Goal: Task Accomplishment & Management: Manage account settings

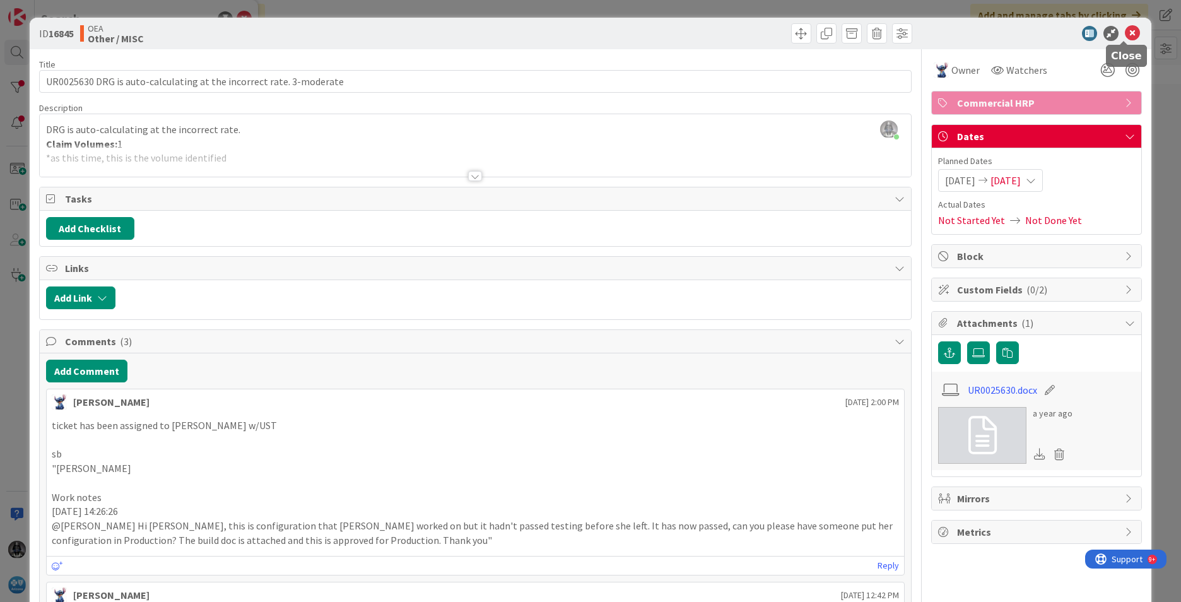
click at [786, 27] on icon at bounding box center [1132, 33] width 15 height 15
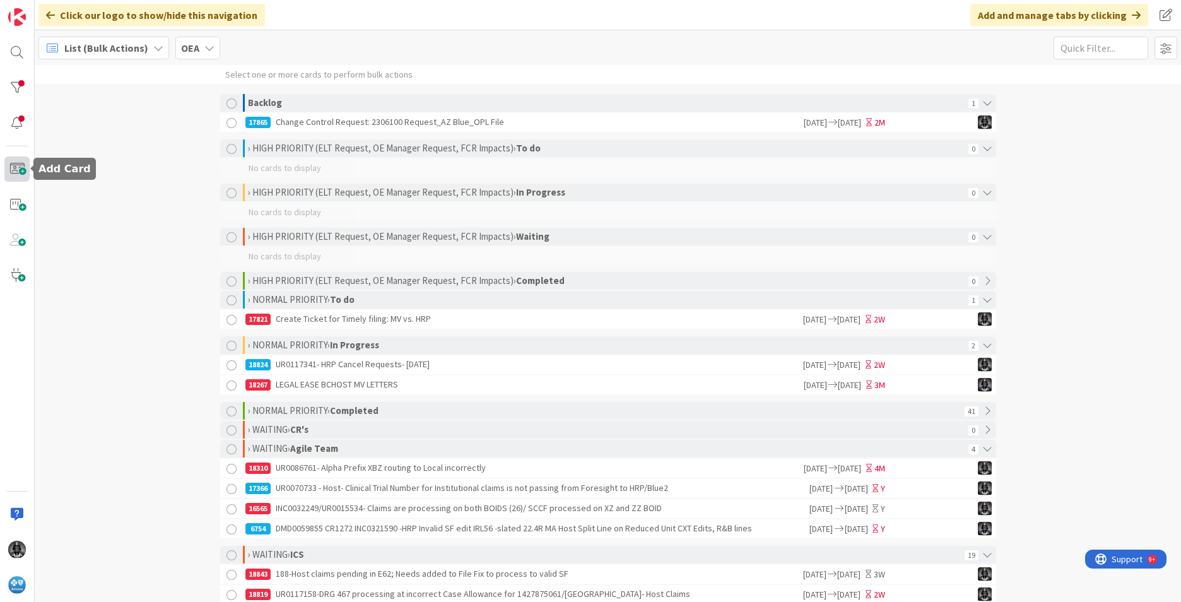
click at [16, 167] on span at bounding box center [16, 168] width 25 height 25
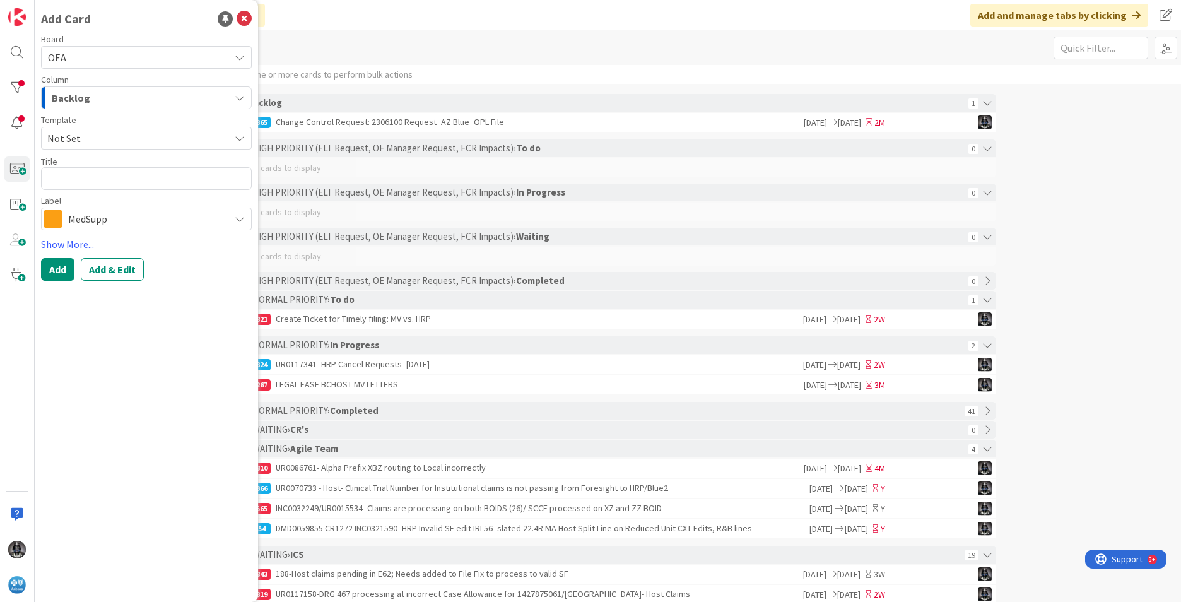
click at [122, 268] on button "Add & Edit" at bounding box center [112, 269] width 63 height 23
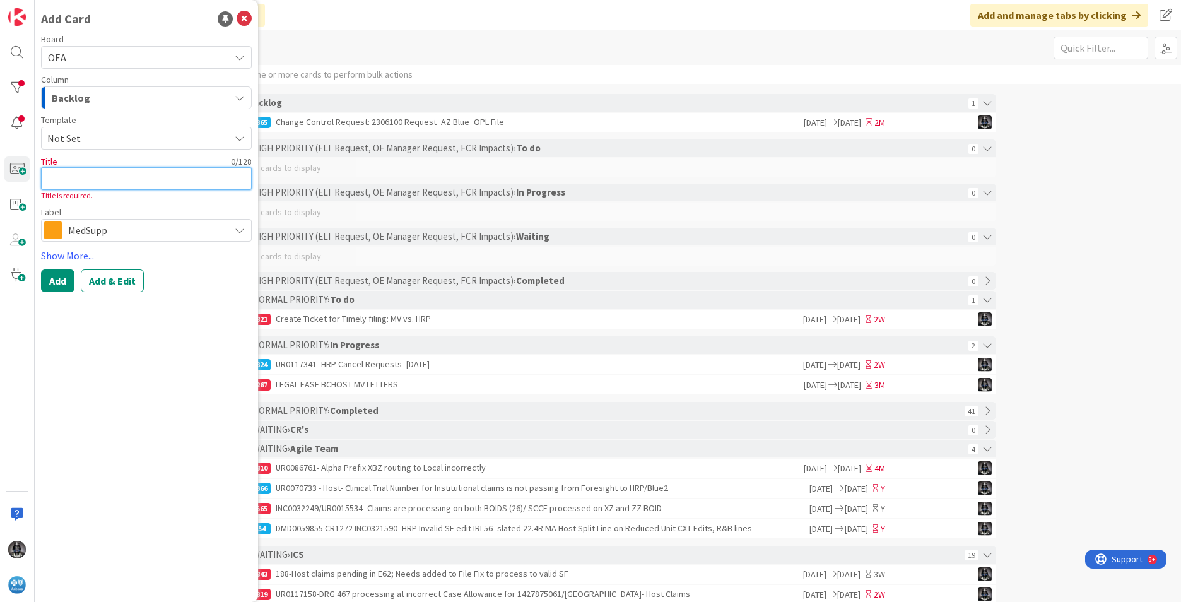
click at [66, 174] on textarea at bounding box center [146, 178] width 211 height 23
paste textarea "UR0120147"
type textarea "x"
type textarea "UR0120147"
click at [112, 181] on textarea "UR0120147" at bounding box center [146, 178] width 211 height 23
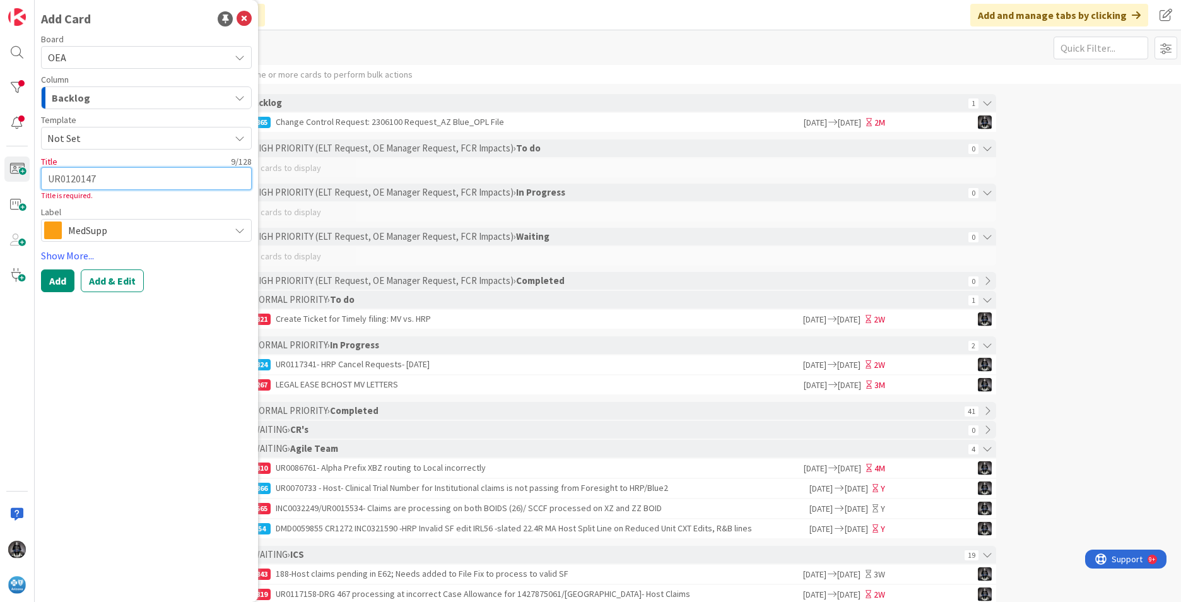
type textarea "x"
type textarea "UR0120147-"
paste textarea "87 SF's with FDB dates of [DATE] not transmitted to Home Plan of 090-BCBS of [U…"
type textarea "x"
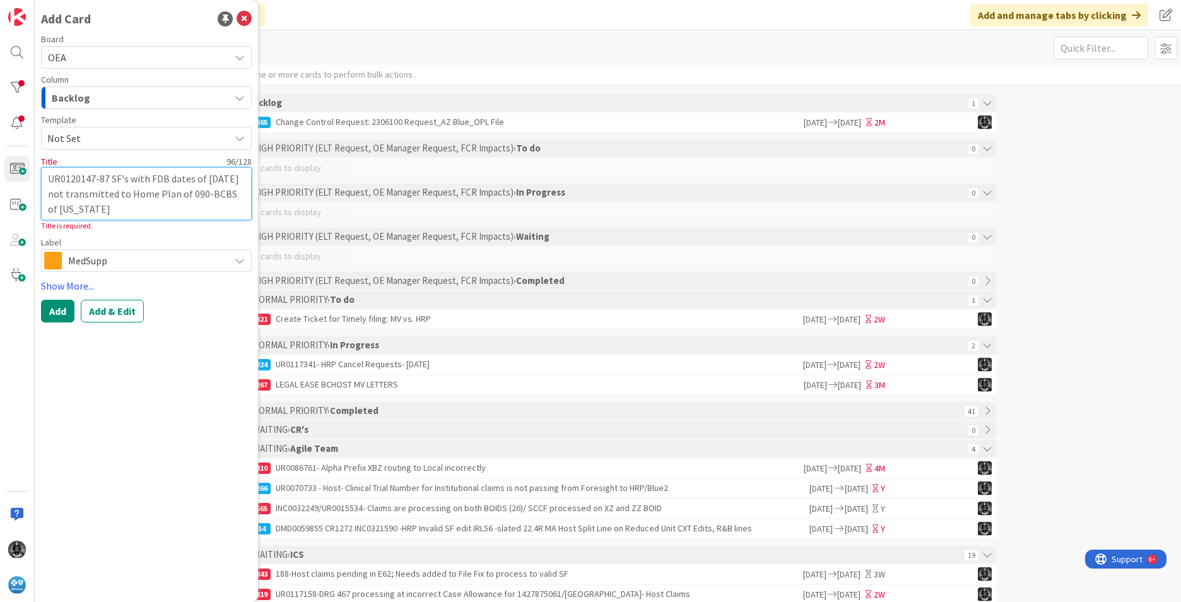
type textarea "UR0120147-87 SF's with FDB dates of [DATE] not transmitted to Home Plan of 090-…"
click at [240, 257] on icon at bounding box center [240, 261] width 10 height 10
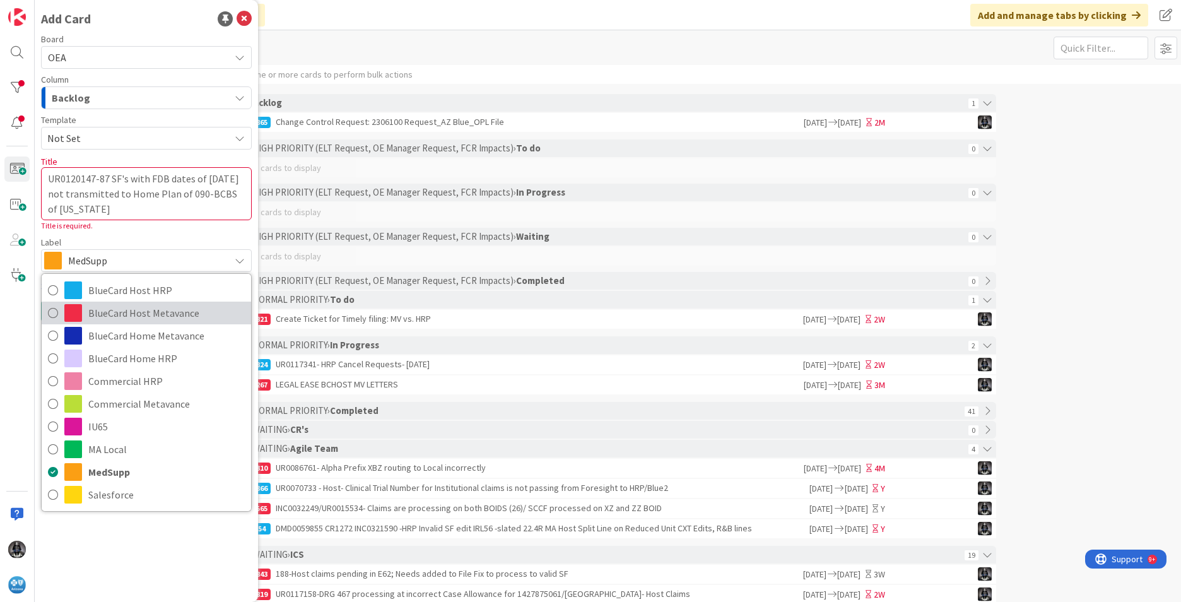
click at [145, 312] on span "BlueCard Host Metavance" at bounding box center [166, 313] width 156 height 19
type textarea "x"
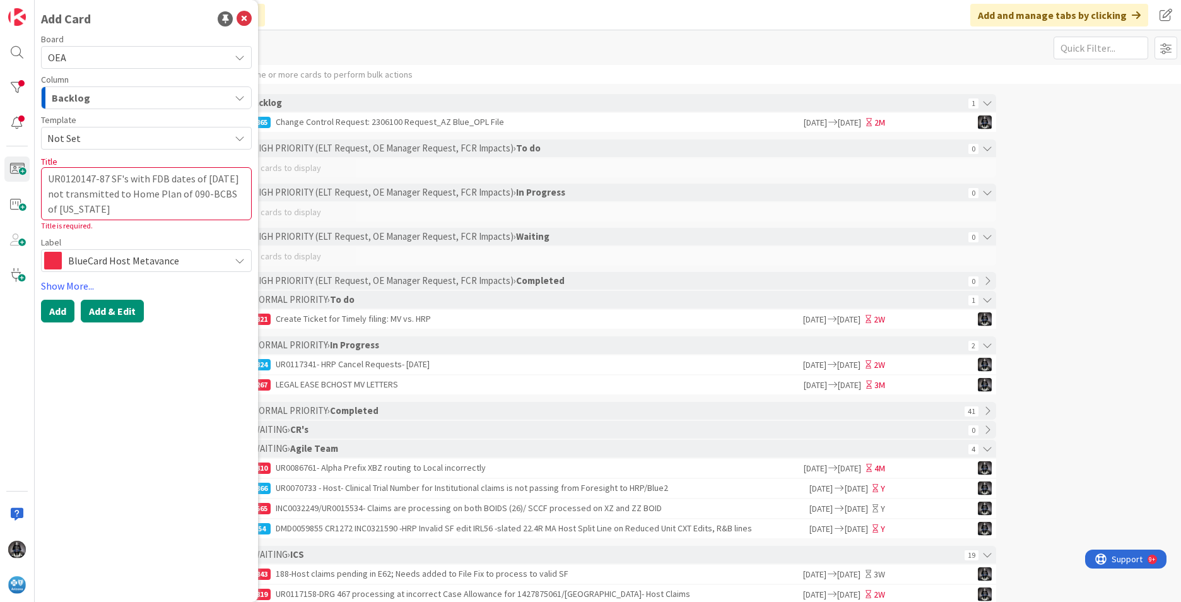
click at [120, 313] on button "Add & Edit" at bounding box center [112, 311] width 63 height 23
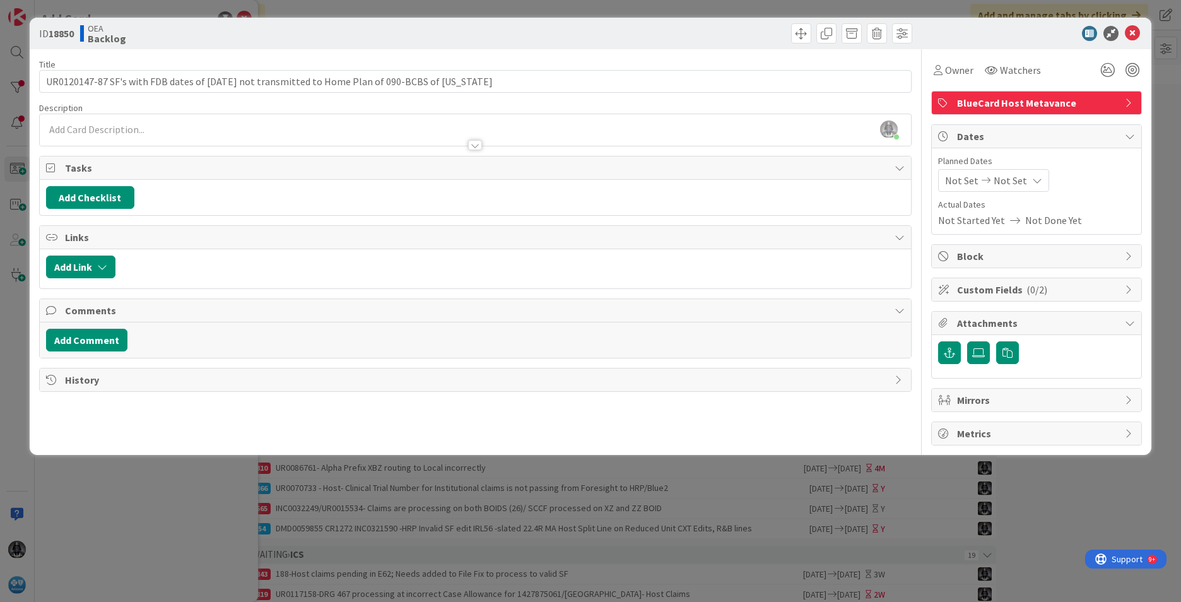
click at [57, 122] on div "[PERSON_NAME] just joined" at bounding box center [475, 130] width 871 height 32
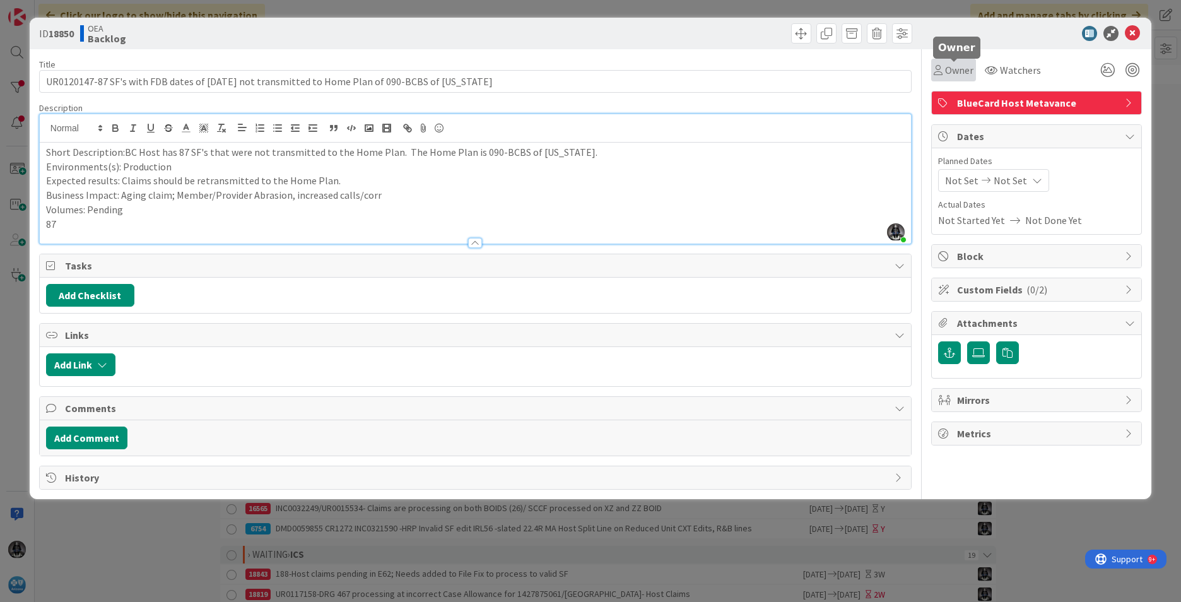
click at [786, 71] on span "Owner" at bounding box center [959, 69] width 28 height 15
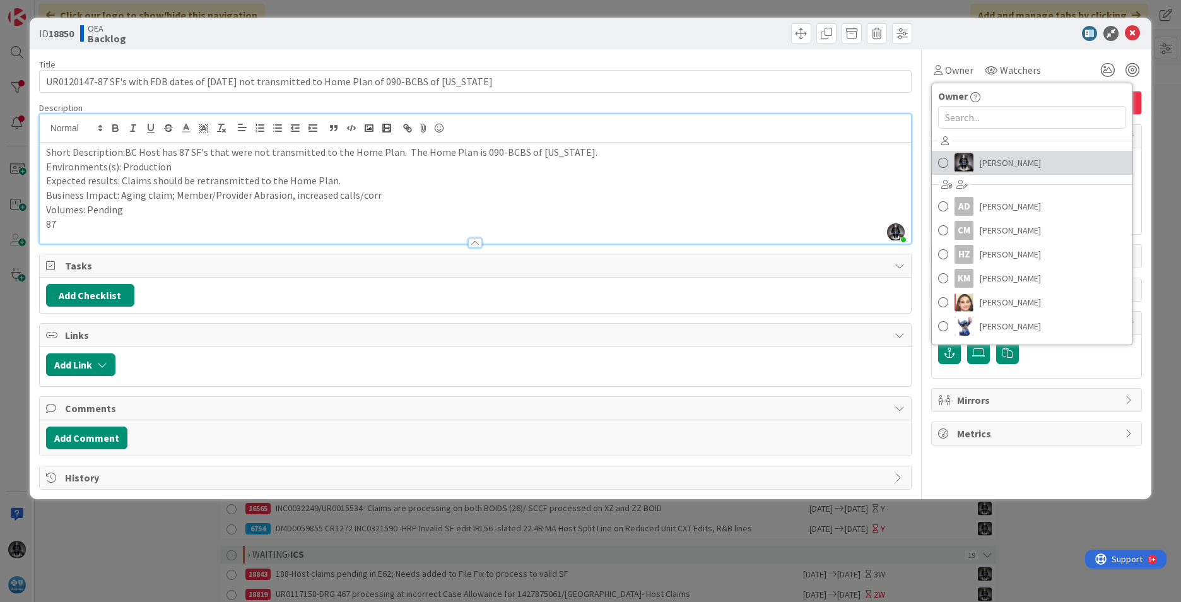
click at [786, 163] on span "[PERSON_NAME]" at bounding box center [1010, 162] width 61 height 19
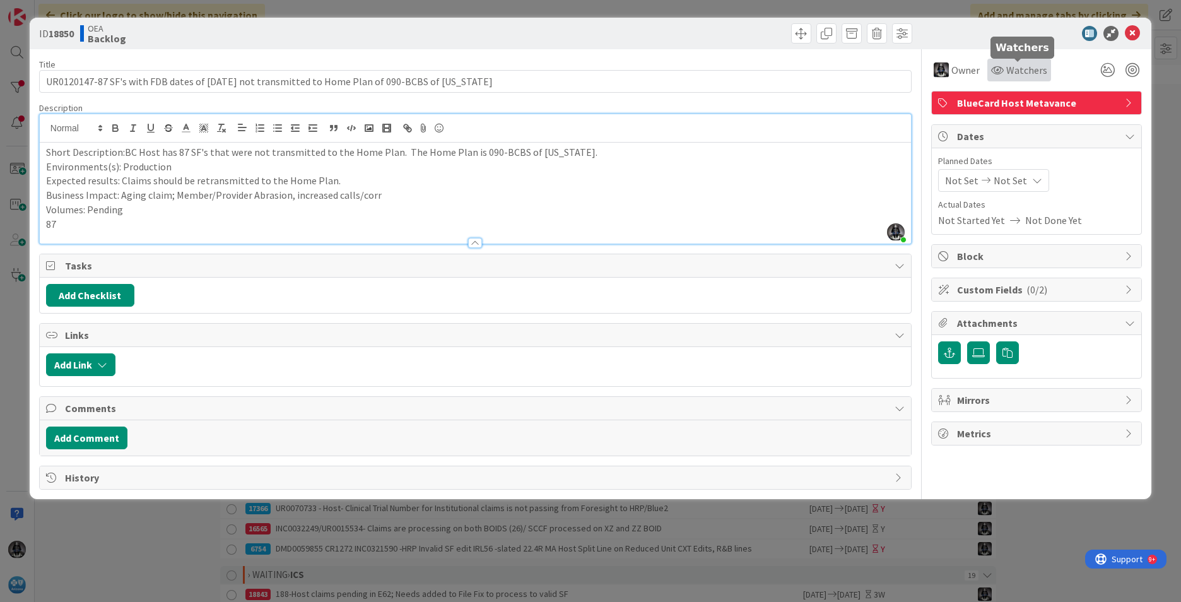
click at [786, 69] on span "Watchers" at bounding box center [1026, 69] width 41 height 15
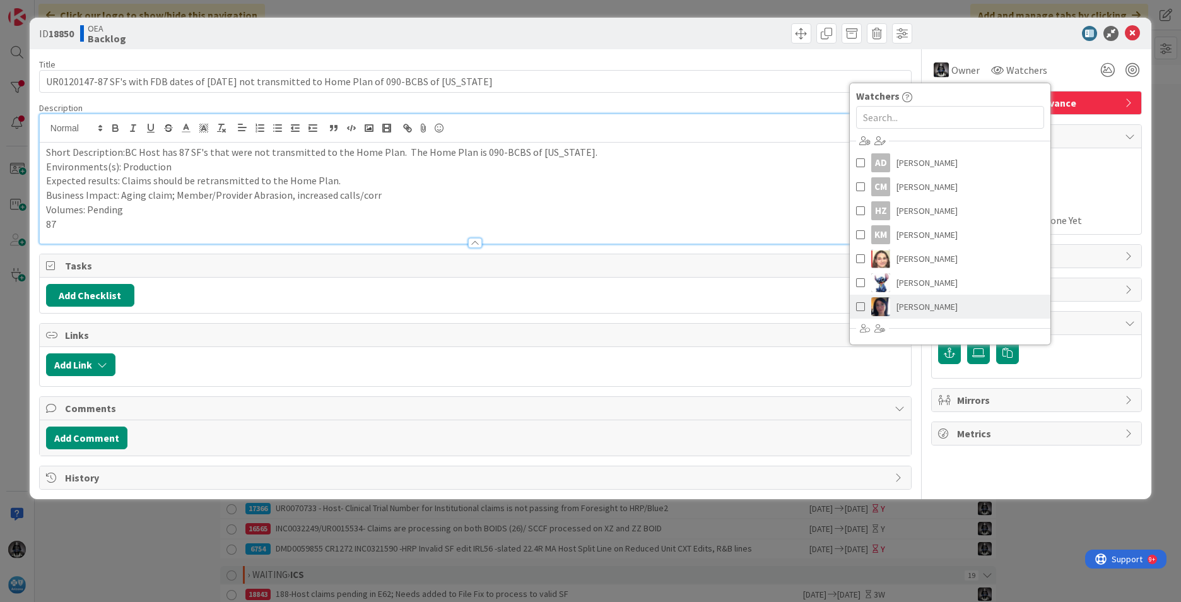
click at [786, 303] on span "[PERSON_NAME]" at bounding box center [927, 306] width 61 height 19
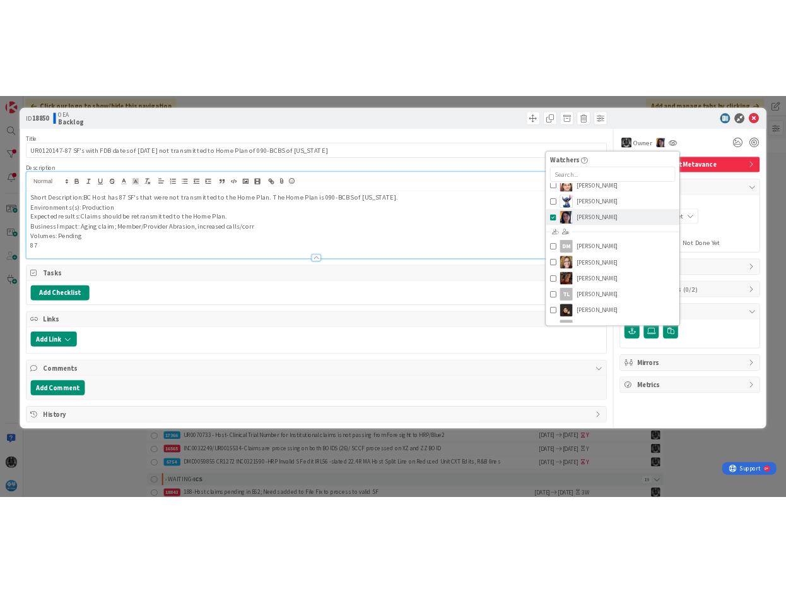
scroll to position [143, 0]
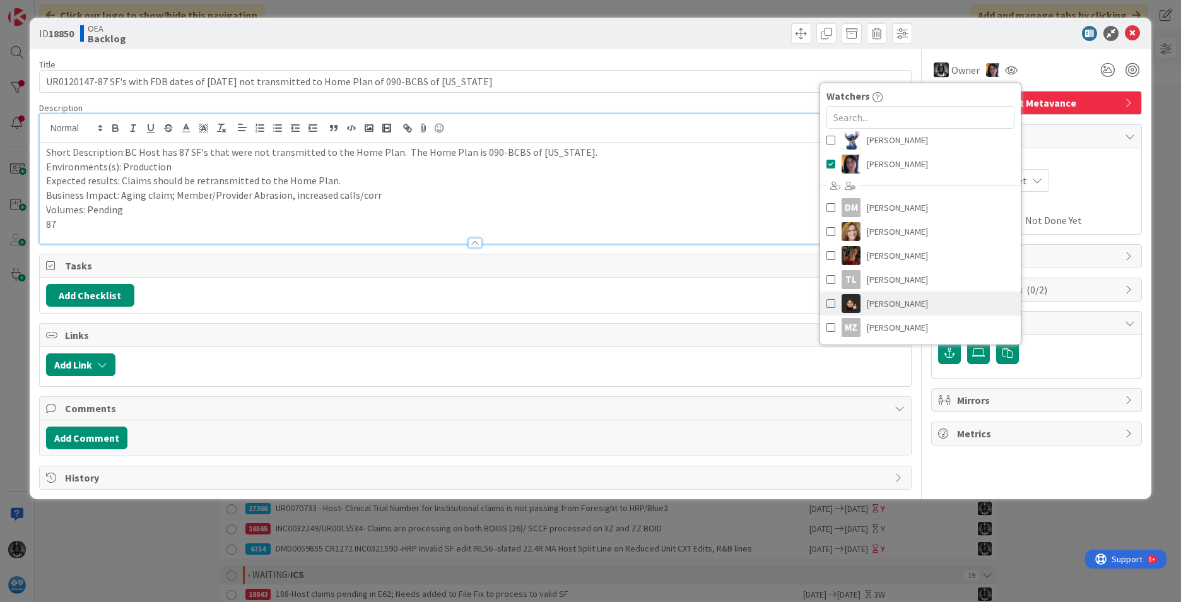
click at [786, 307] on span "[PERSON_NAME]" at bounding box center [897, 303] width 61 height 19
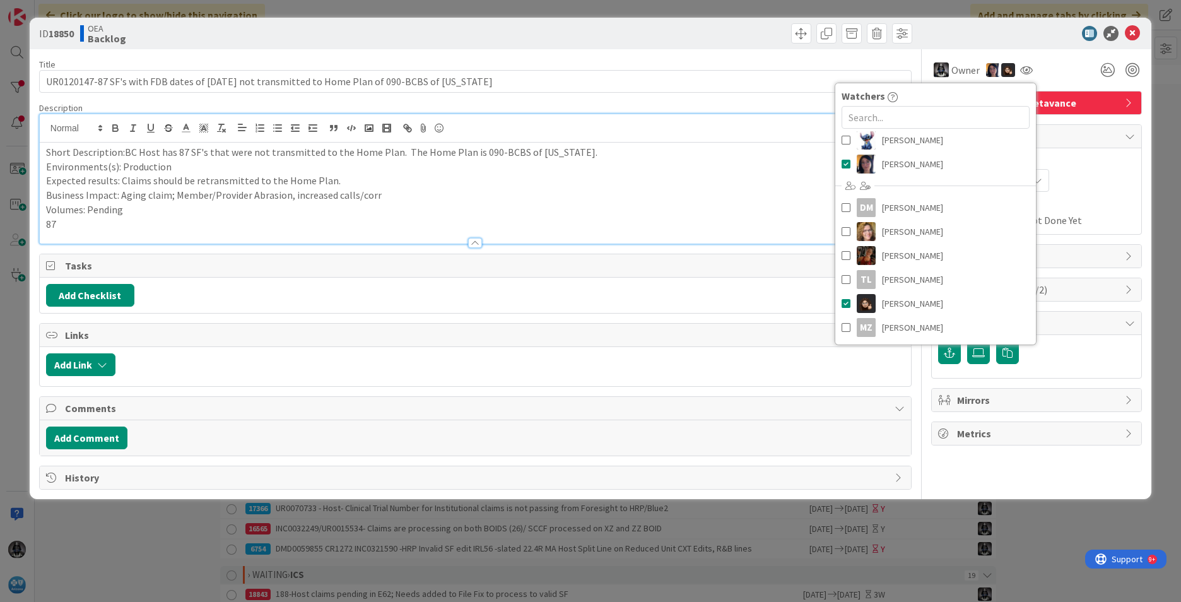
click at [786, 179] on div "Not Set Not Set" at bounding box center [1036, 180] width 197 height 23
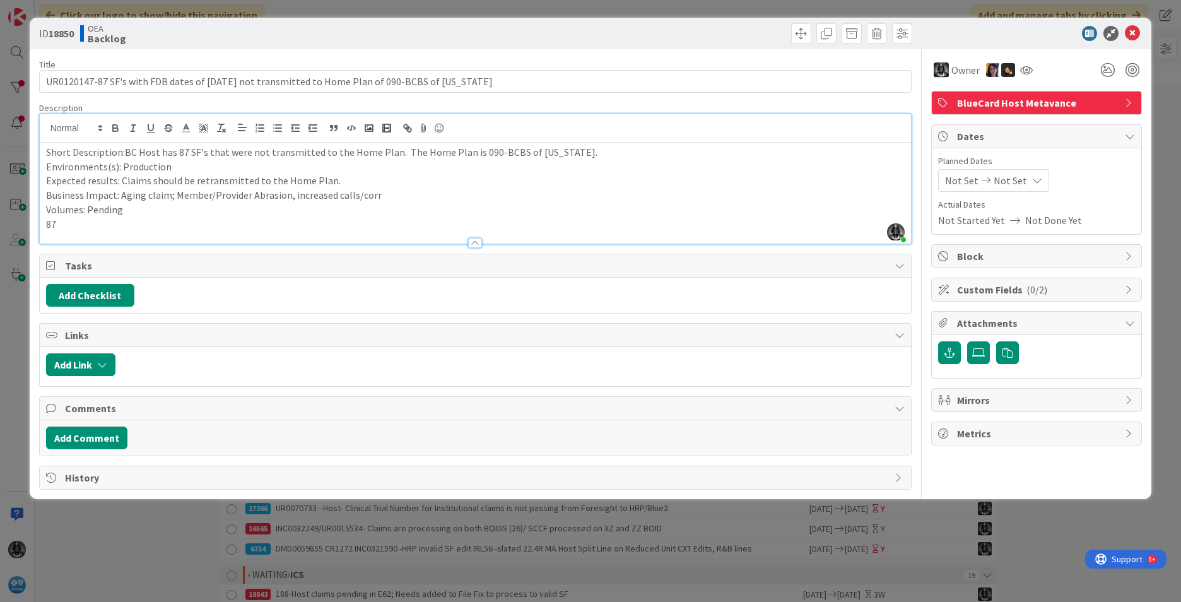
click at [786, 177] on span "Not Set" at bounding box center [961, 180] width 33 height 15
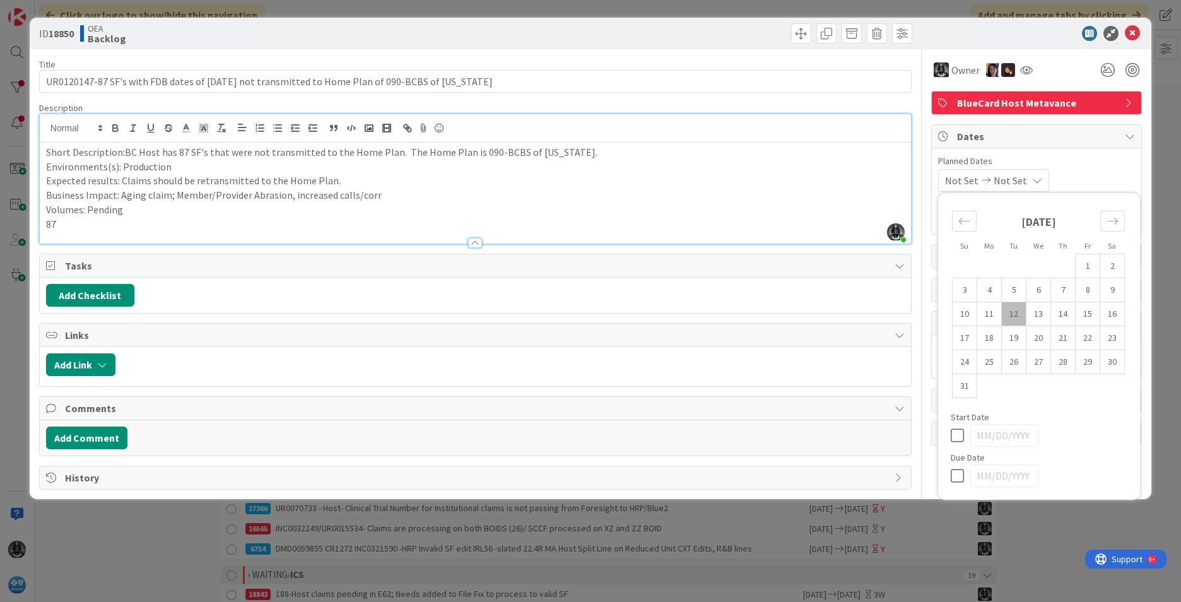
drag, startPoint x: 1013, startPoint y: 313, endPoint x: 1048, endPoint y: 237, distance: 83.6
click at [786, 312] on td "12" at bounding box center [1014, 314] width 25 height 24
type input "[DATE]"
click at [786, 165] on span "Planned Dates" at bounding box center [1036, 161] width 197 height 13
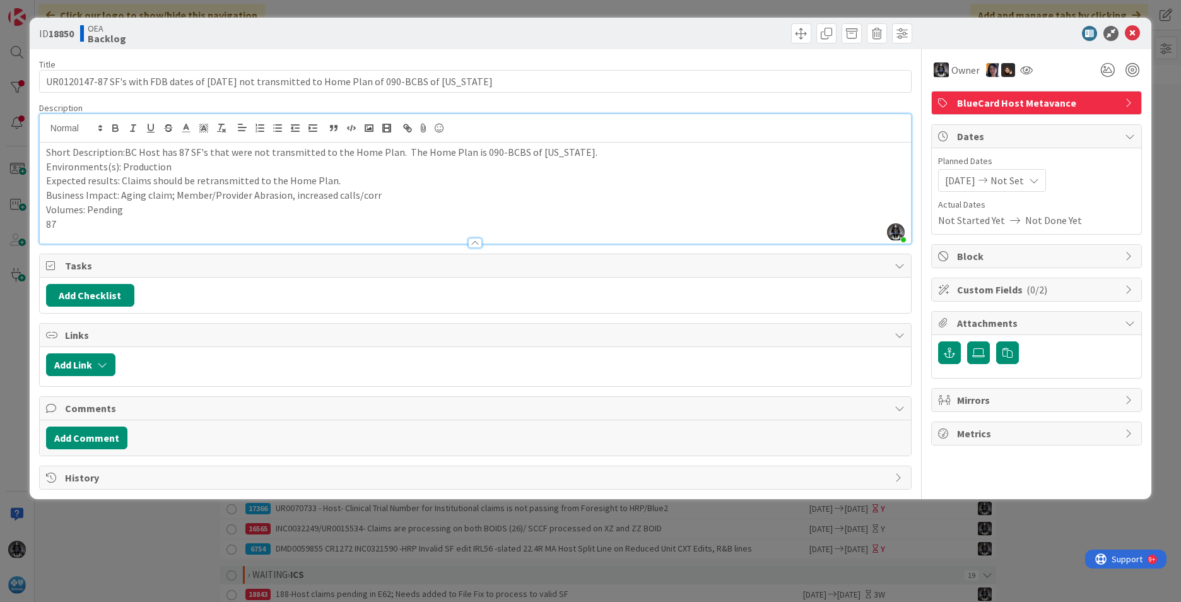
click at [786, 178] on div "[DATE] Not Set" at bounding box center [992, 180] width 108 height 23
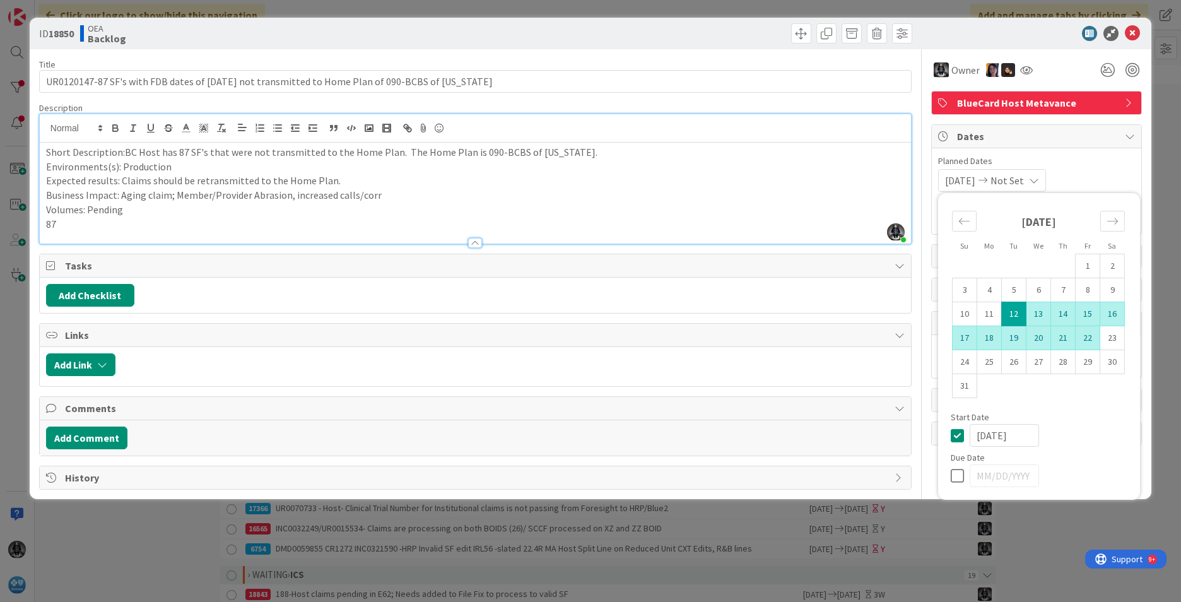
click at [786, 336] on td "22" at bounding box center [1088, 338] width 25 height 24
type input "[DATE]"
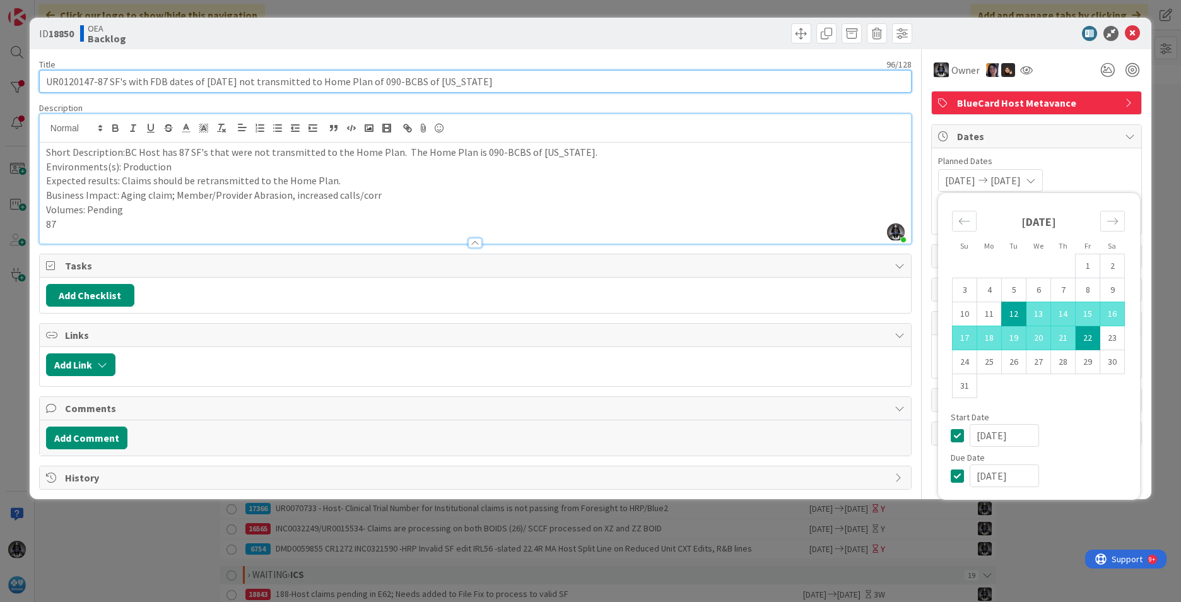
click at [76, 83] on input "UR0120147-87 SF's with FDB dates of [DATE] not transmitted to Home Plan of 090-…" at bounding box center [475, 81] width 873 height 23
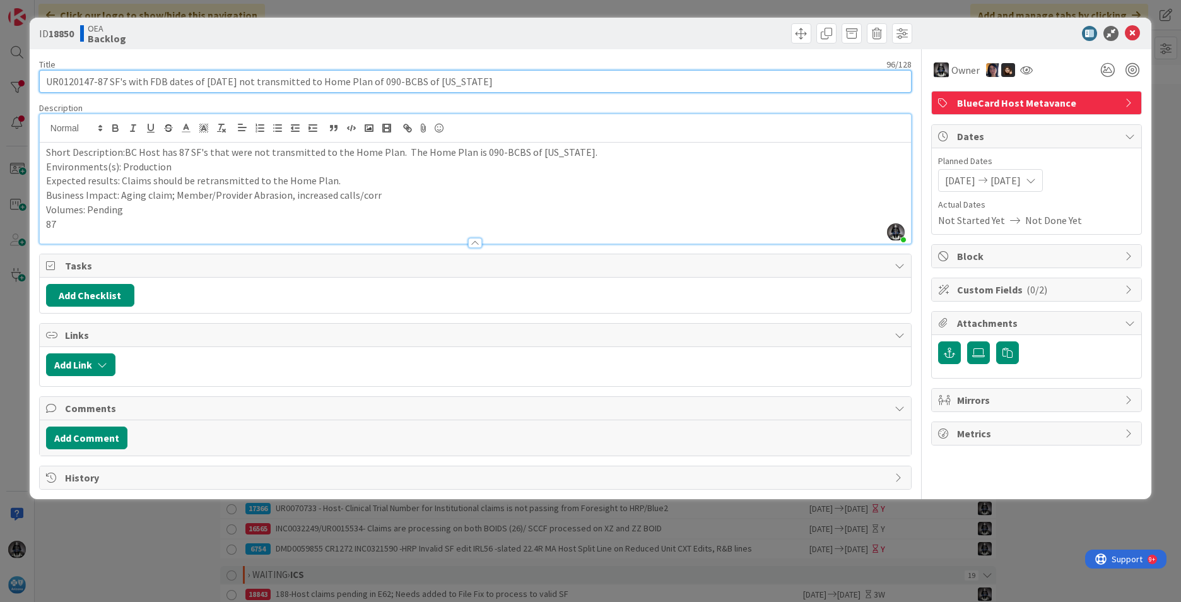
drag, startPoint x: 98, startPoint y: 82, endPoint x: 473, endPoint y: 85, distance: 375.5
click at [473, 85] on input "UR0120147-87 SF's with FDB dates of [DATE] not transmitted to Home Plan of 090-…" at bounding box center [475, 81] width 873 height 23
